Goal: Find specific page/section: Find specific page/section

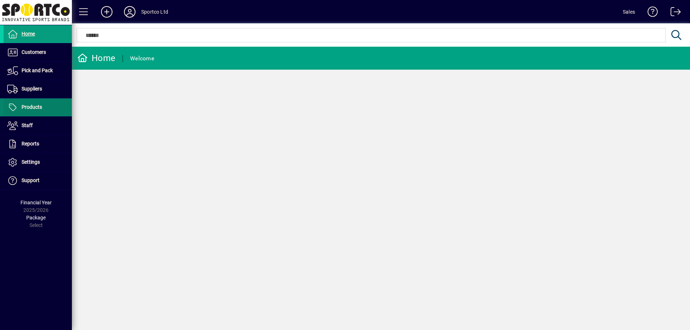
click at [28, 105] on span "Products" at bounding box center [32, 107] width 20 height 6
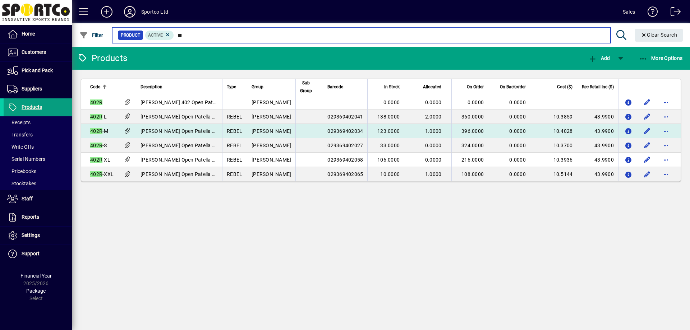
type input "*"
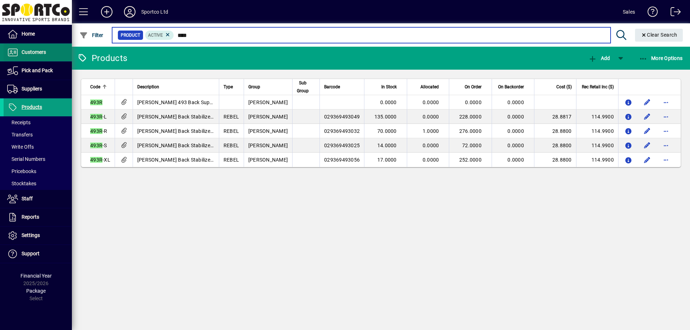
type input "****"
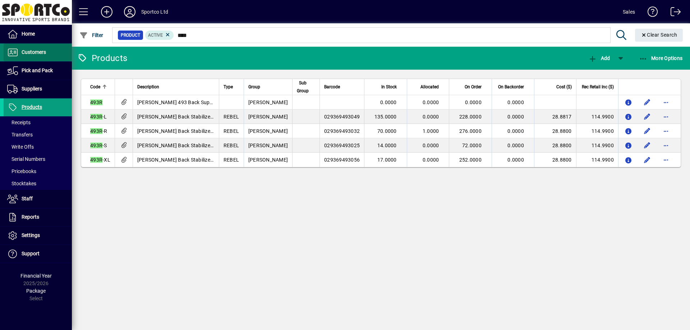
click at [35, 54] on span "Customers" at bounding box center [34, 52] width 24 height 6
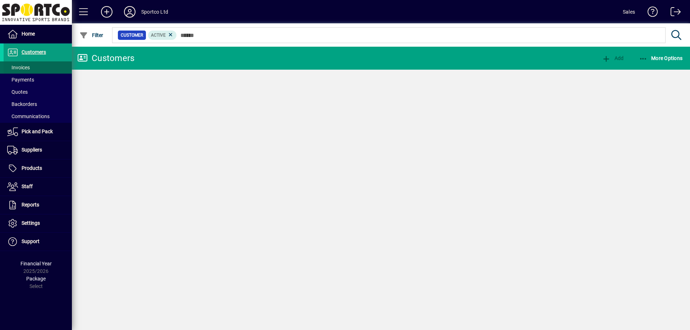
click at [26, 66] on span "Invoices" at bounding box center [18, 68] width 23 height 6
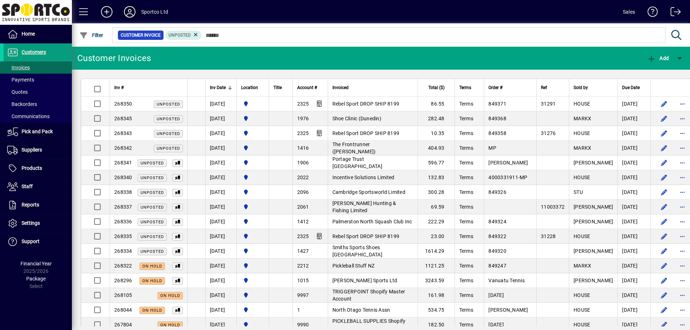
click at [130, 12] on icon at bounding box center [129, 11] width 14 height 11
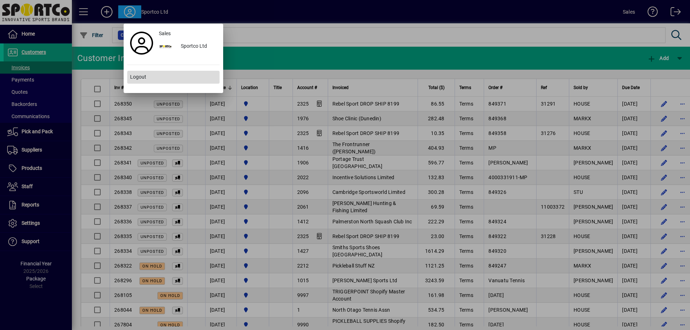
click at [140, 79] on span "Logout" at bounding box center [138, 77] width 16 height 8
